Goal: Task Accomplishment & Management: Manage account settings

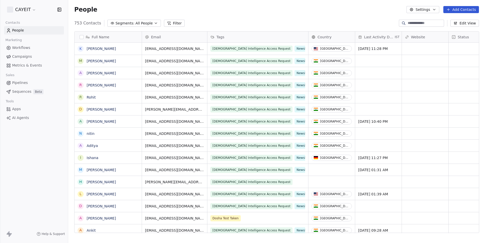
scroll to position [214, 416]
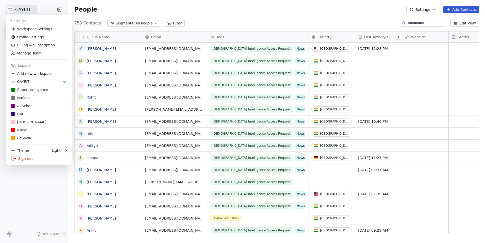
click at [25, 12] on html "CAYEIT Contacts People Marketing Workflows Campaigns Metrics & Events Sales Pip…" at bounding box center [242, 121] width 485 height 243
click at [45, 87] on div "Superintelligence" at bounding box center [29, 89] width 37 height 5
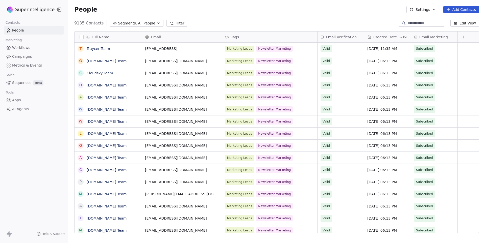
scroll to position [0, 0]
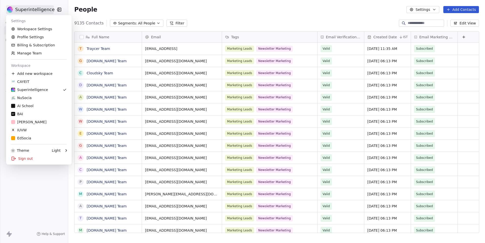
click at [26, 12] on html "Superintelligence Contacts People Marketing Workflows Campaigns Metrics & Event…" at bounding box center [242, 121] width 485 height 243
click at [31, 29] on link "Workspace Settings" at bounding box center [39, 29] width 62 height 8
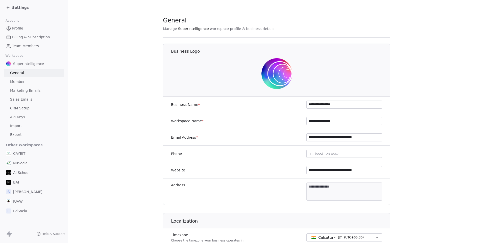
click at [33, 91] on span "Marketing Emails" at bounding box center [25, 90] width 30 height 5
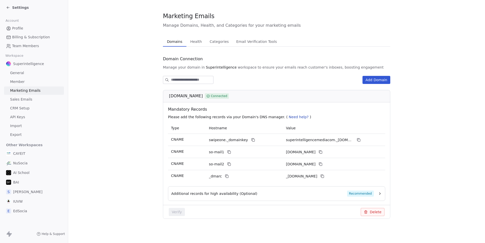
scroll to position [4, 0]
click at [377, 195] on button "Additional records for high availability (Optional) Recommended" at bounding box center [276, 194] width 211 height 6
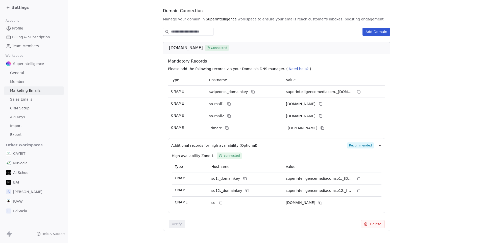
scroll to position [52, 0]
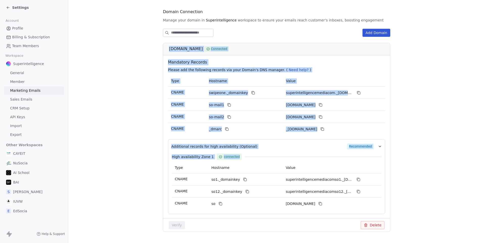
drag, startPoint x: 168, startPoint y: 50, endPoint x: 373, endPoint y: 217, distance: 264.5
click at [373, 217] on div "[DOMAIN_NAME] Connected Mandatory Records Please add the following records via …" at bounding box center [276, 137] width 227 height 189
copy div "[DOMAIN_NAME] Connected Mandatory Records Please add the following records via …"
click at [133, 76] on section "Marketing Emails Manage Domains, Health, and Categories for your marketing emai…" at bounding box center [276, 102] width 417 height 308
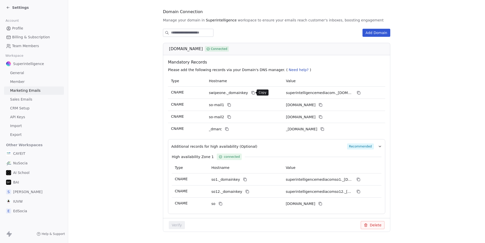
click at [251, 94] on icon at bounding box center [253, 93] width 4 height 4
click at [203, 50] on span "[DOMAIN_NAME]" at bounding box center [186, 49] width 34 height 6
copy div "[DOMAIN_NAME]"
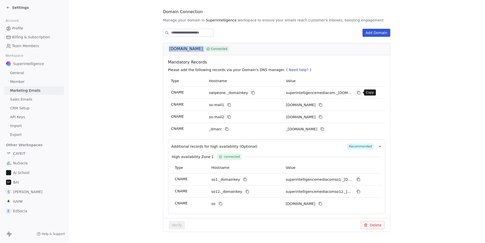
click at [359, 93] on icon at bounding box center [359, 93] width 4 height 4
click at [228, 104] on icon at bounding box center [229, 105] width 4 height 4
click at [322, 104] on icon at bounding box center [320, 105] width 4 height 4
click at [322, 118] on icon at bounding box center [320, 117] width 4 height 4
click at [226, 130] on icon at bounding box center [227, 130] width 2 height 2
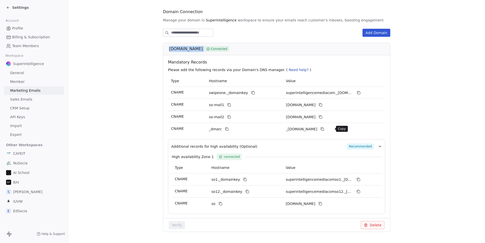
click at [324, 130] on icon at bounding box center [322, 129] width 4 height 4
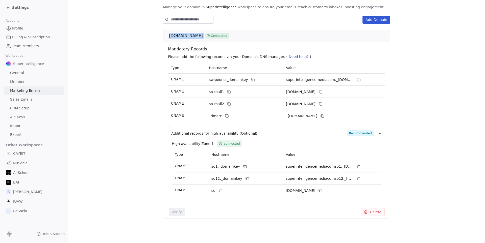
scroll to position [64, 0]
click at [243, 167] on icon at bounding box center [245, 167] width 4 height 4
click at [356, 166] on button at bounding box center [358, 167] width 6 height 6
click at [245, 179] on icon at bounding box center [247, 179] width 4 height 4
click at [357, 178] on icon at bounding box center [358, 179] width 4 height 4
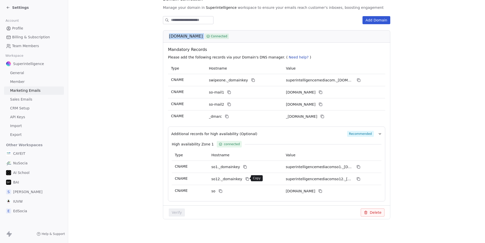
click at [244, 179] on button at bounding box center [247, 179] width 6 height 6
click at [358, 177] on icon at bounding box center [358, 179] width 4 height 4
click at [220, 191] on icon at bounding box center [220, 191] width 4 height 4
click at [322, 192] on icon at bounding box center [320, 192] width 2 height 2
click at [18, 9] on span "Settings" at bounding box center [20, 7] width 17 height 5
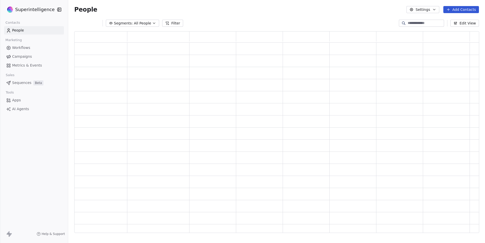
scroll to position [202, 404]
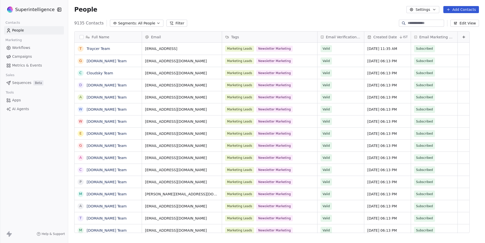
click at [25, 55] on span "Campaigns" at bounding box center [22, 56] width 20 height 5
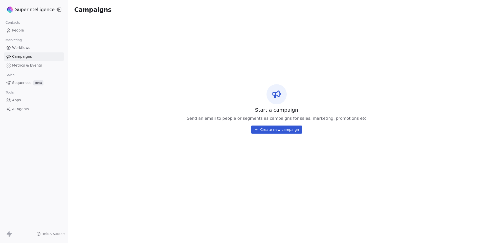
click at [30, 47] on span "Workflows" at bounding box center [21, 47] width 18 height 5
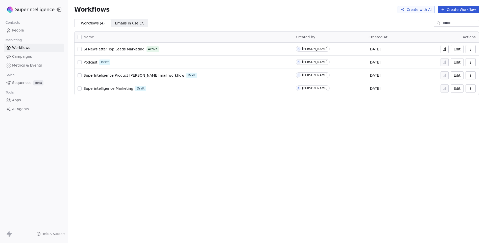
click at [104, 48] on span "SI Newsletter Top Leads Marketing" at bounding box center [114, 49] width 61 height 4
